Goal: Information Seeking & Learning: Learn about a topic

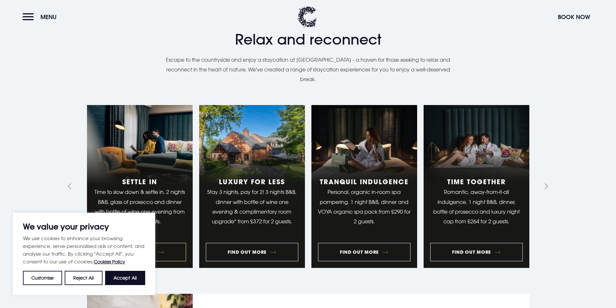
scroll to position [646, 0]
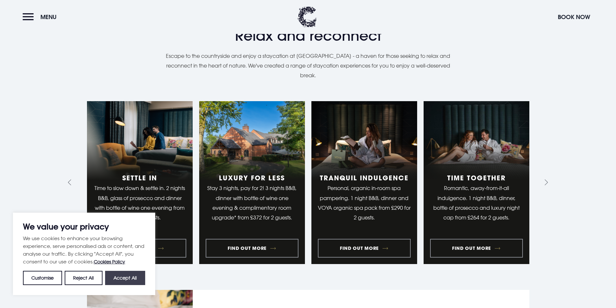
click at [127, 278] on button "Accept All" at bounding box center [125, 278] width 40 height 14
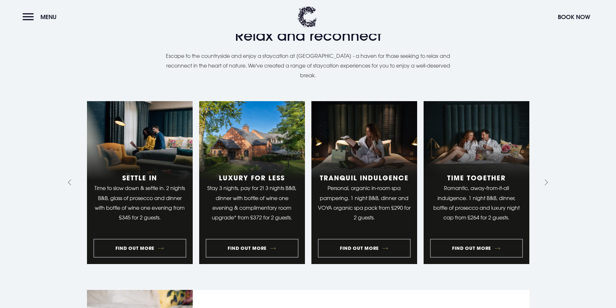
checkbox input "true"
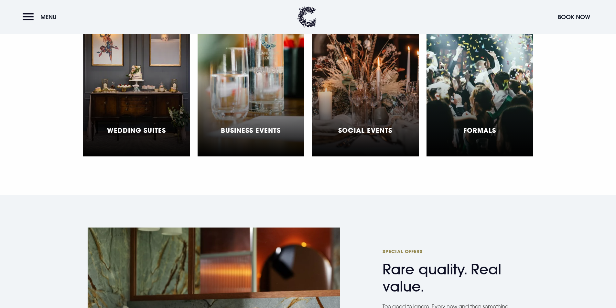
scroll to position [2068, 0]
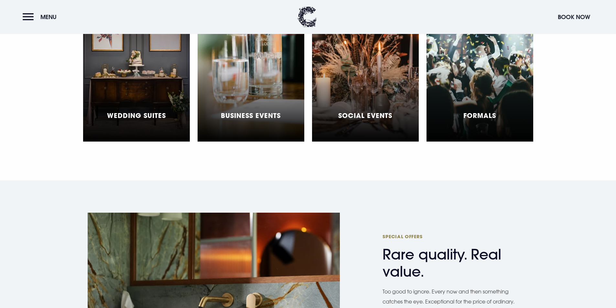
click at [410, 62] on div "Social Events" at bounding box center [365, 61] width 107 height 162
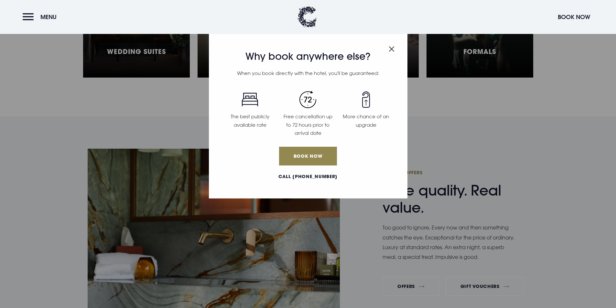
scroll to position [2133, 0]
click at [389, 49] on img "Close modal" at bounding box center [391, 48] width 6 height 5
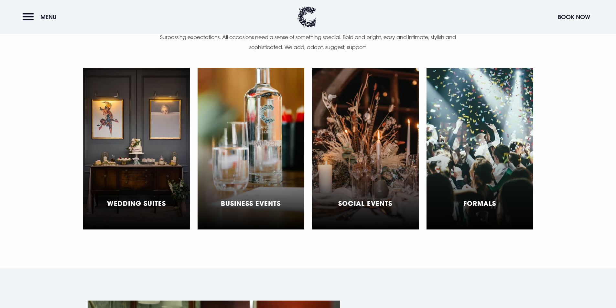
scroll to position [1971, 0]
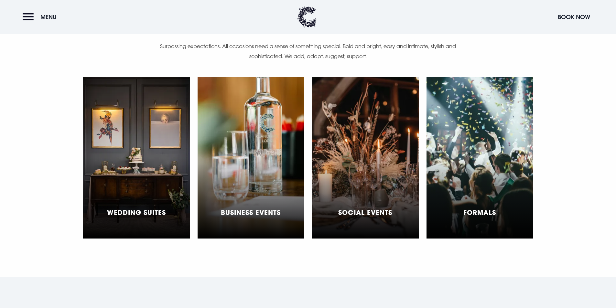
click at [477, 110] on div "Formals" at bounding box center [479, 158] width 107 height 162
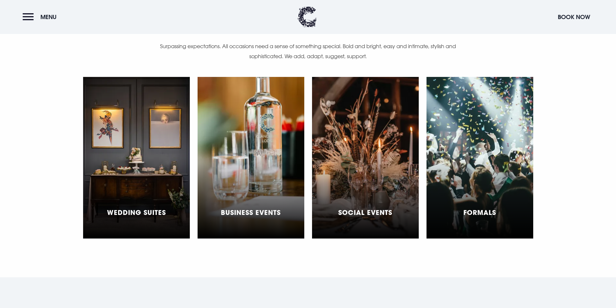
click at [334, 123] on div "Social Events" at bounding box center [365, 158] width 107 height 162
